Goal: Check status

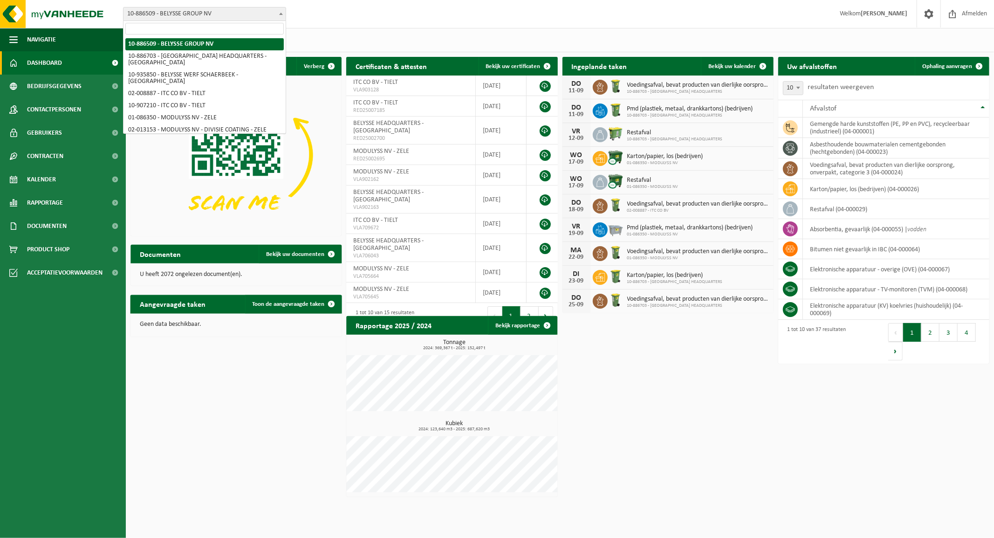
drag, startPoint x: 223, startPoint y: 14, endPoint x: 221, endPoint y: 21, distance: 7.7
click at [224, 14] on span "10-886509 - BELYSSE GROUP NV" at bounding box center [205, 13] width 162 height 13
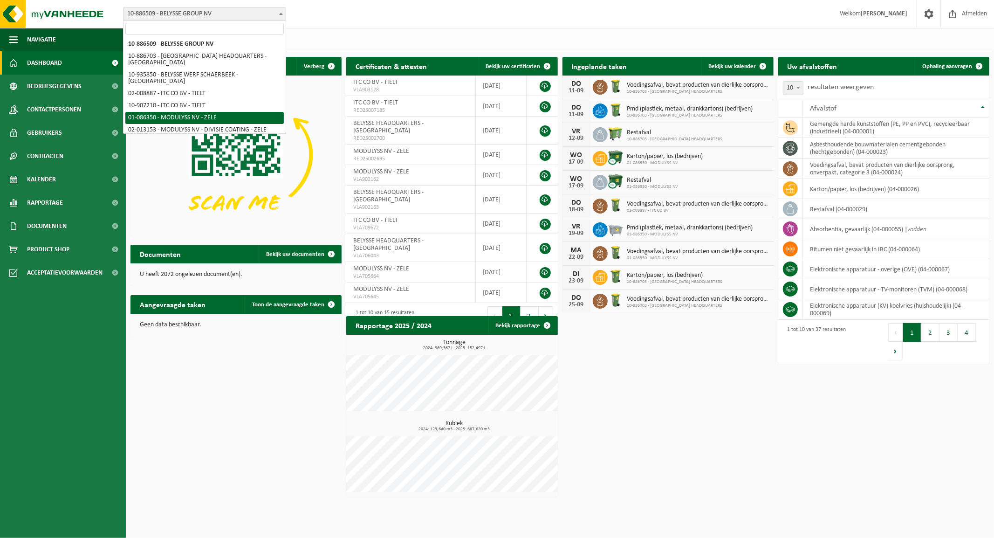
select select "667"
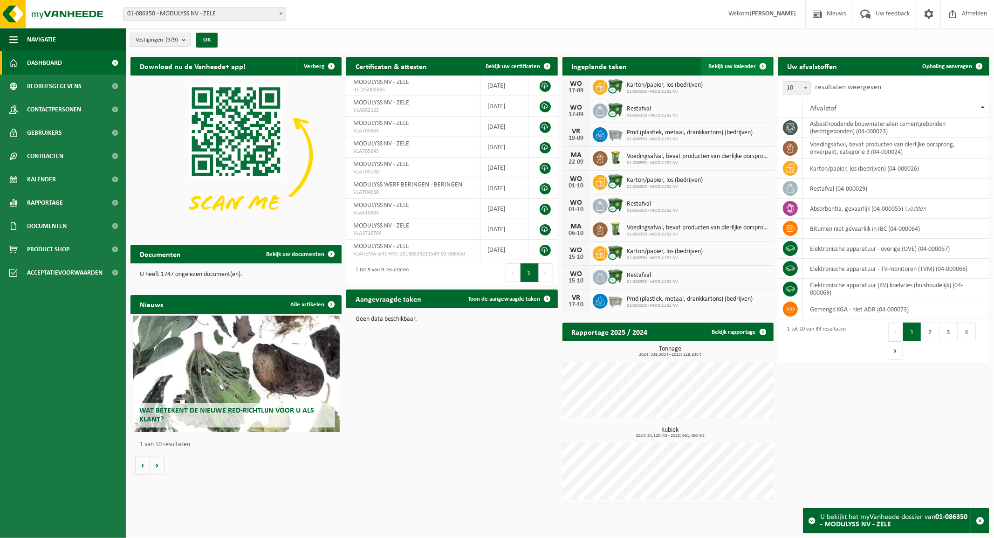
click at [734, 62] on link "Bekijk uw kalender" at bounding box center [737, 66] width 72 height 19
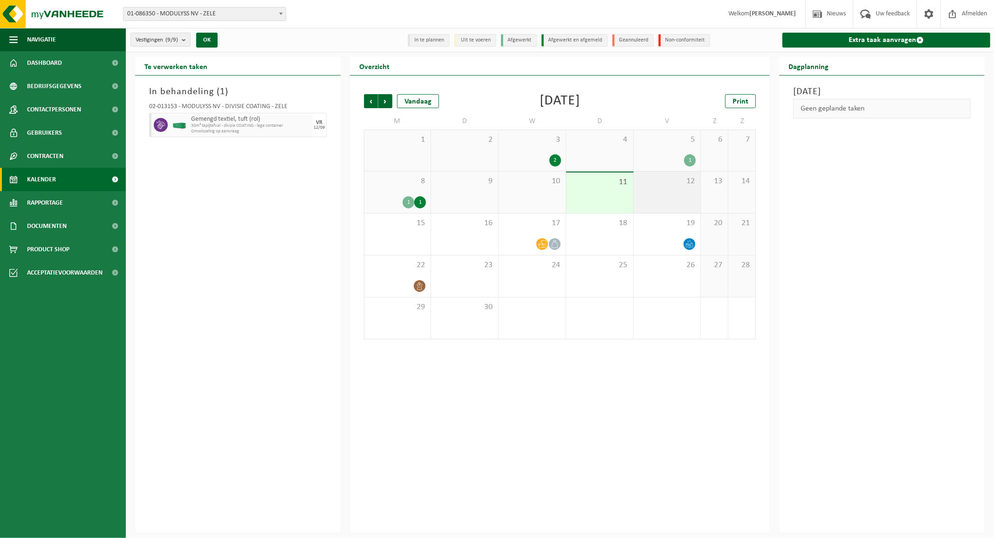
click at [660, 191] on div "12" at bounding box center [667, 192] width 67 height 41
click at [287, 158] on div "In behandeling ( 1 ) 02-013153 - MODULYSS NV - DIVISIE COATING - ZELE Gemengd t…" at bounding box center [238, 304] width 206 height 457
